Goal: Navigation & Orientation: Find specific page/section

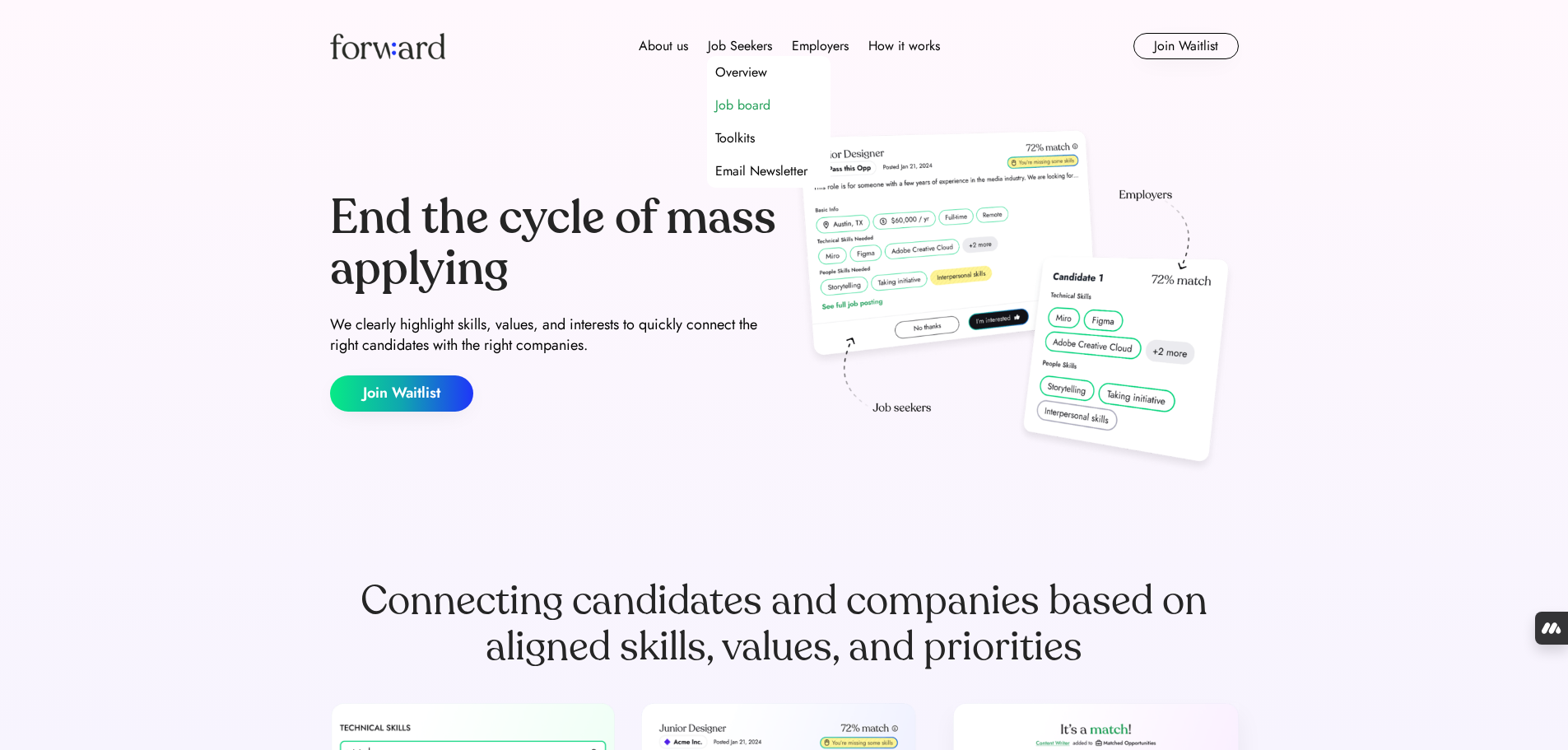
click at [752, 99] on div "Job board" at bounding box center [742, 105] width 55 height 20
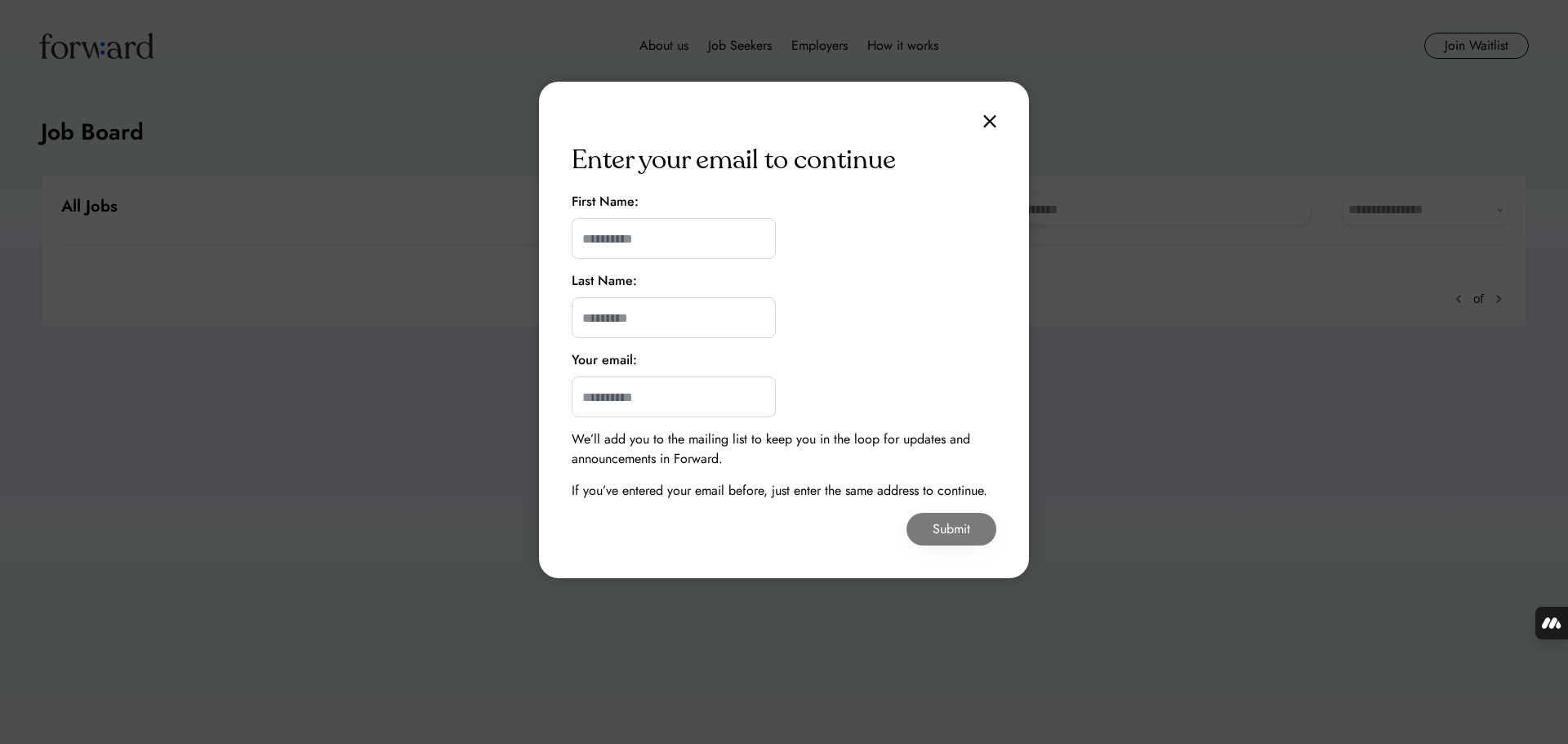
click at [983, 122] on div "Enter your email to continue First Name: Last Name: Your email: We’ll add you t…" at bounding box center [784, 330] width 490 height 497
click at [992, 125] on img at bounding box center [990, 121] width 13 height 14
